Goal: Task Accomplishment & Management: Manage account settings

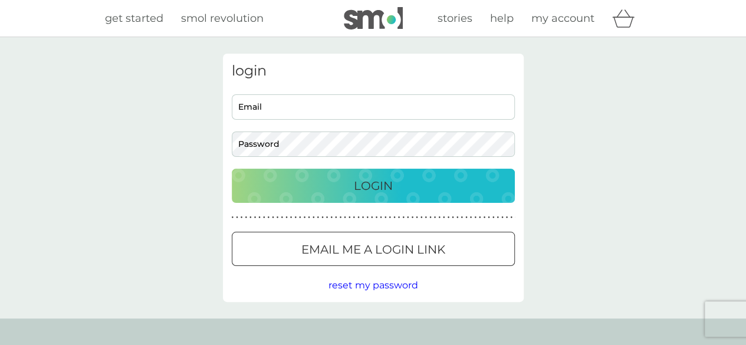
click at [338, 107] on input "Email" at bounding box center [373, 106] width 283 height 25
type input "grigprit@gmail.com"
click at [232, 169] on button "Login" at bounding box center [373, 186] width 283 height 34
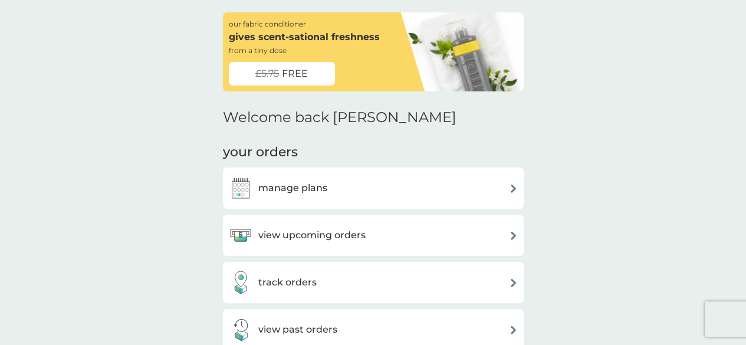
scroll to position [59, 0]
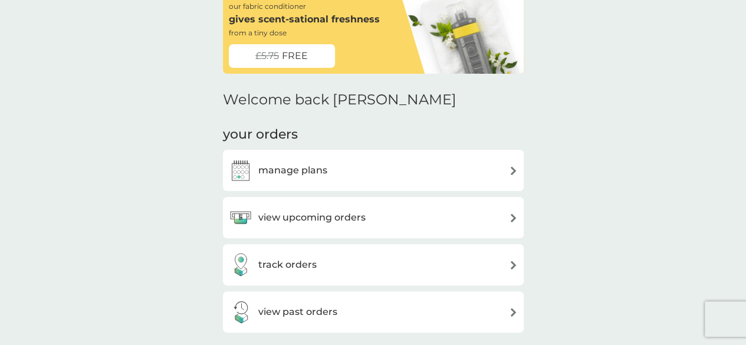
click at [362, 183] on div "manage plans" at bounding box center [373, 170] width 301 height 41
click at [514, 173] on img at bounding box center [513, 170] width 9 height 9
